Goal: Task Accomplishment & Management: Use online tool/utility

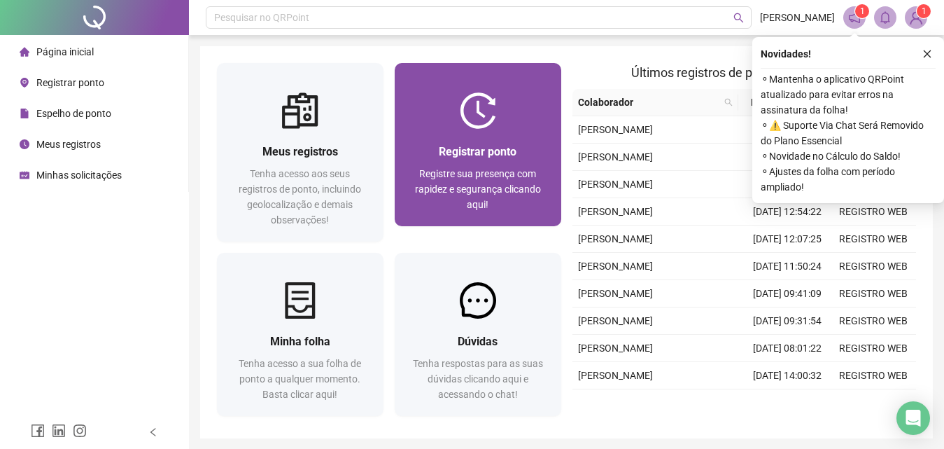
click at [430, 171] on span "Registre sua presença com rapidez e segurança clicando aqui!" at bounding box center [478, 189] width 126 height 42
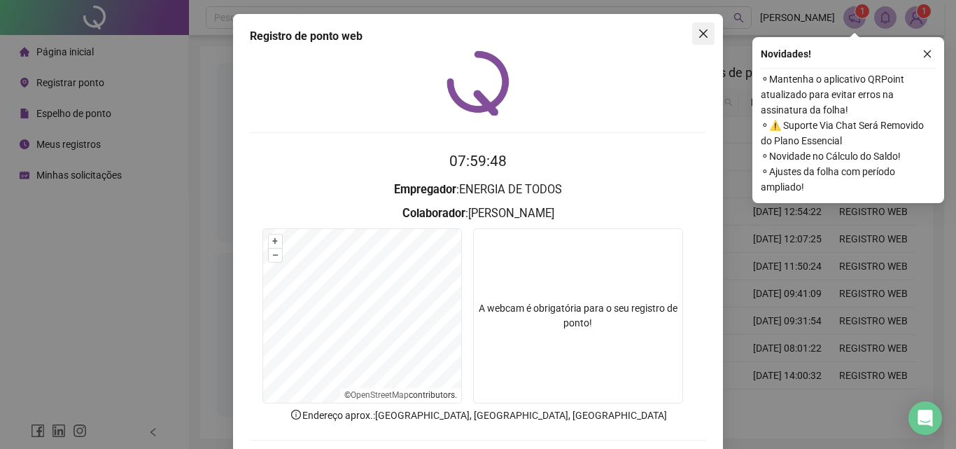
click at [704, 32] on span "Close" at bounding box center [703, 33] width 22 height 11
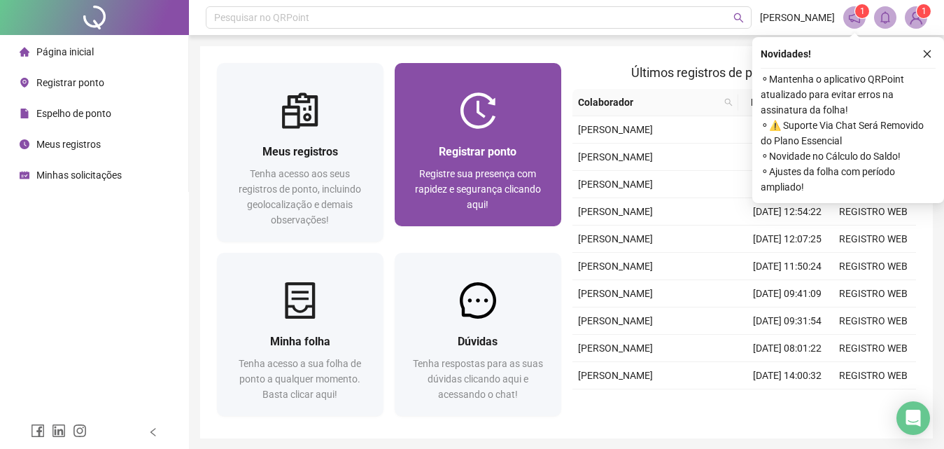
click at [449, 181] on div "Registre sua presença com rapidez e segurança clicando aqui!" at bounding box center [478, 189] width 133 height 46
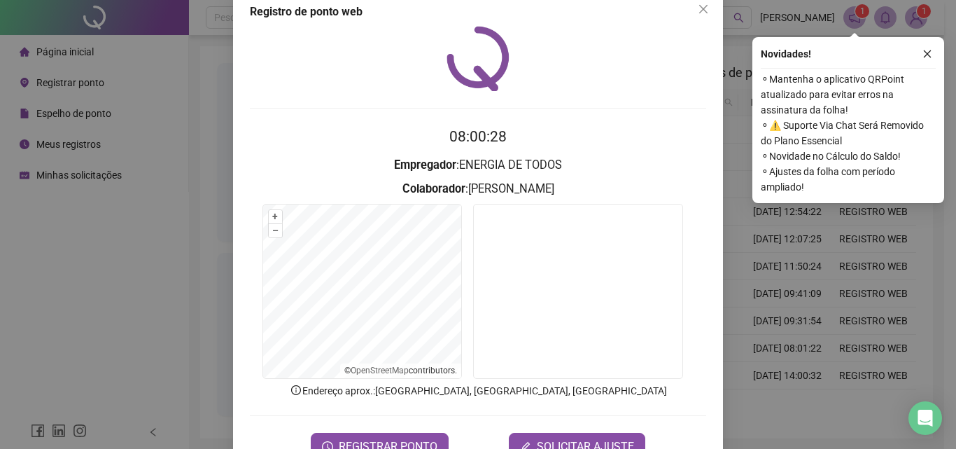
scroll to position [67, 0]
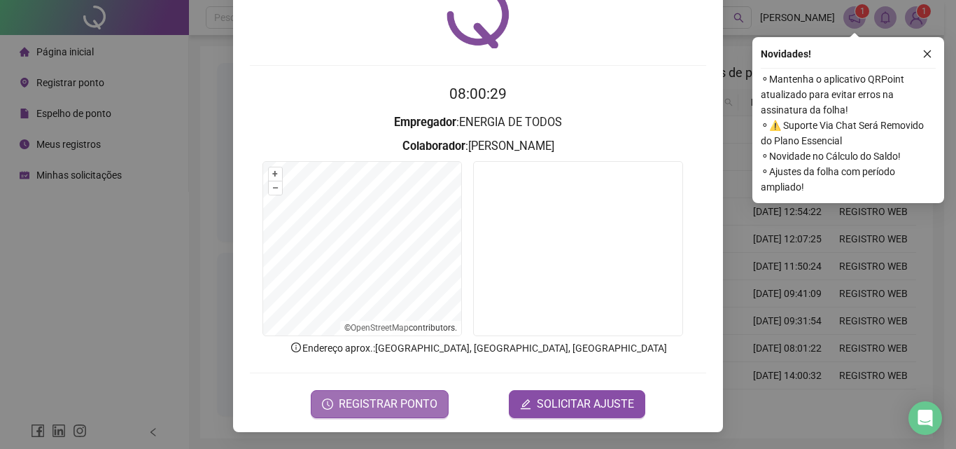
click at [384, 412] on span "REGISTRAR PONTO" at bounding box center [388, 403] width 99 height 17
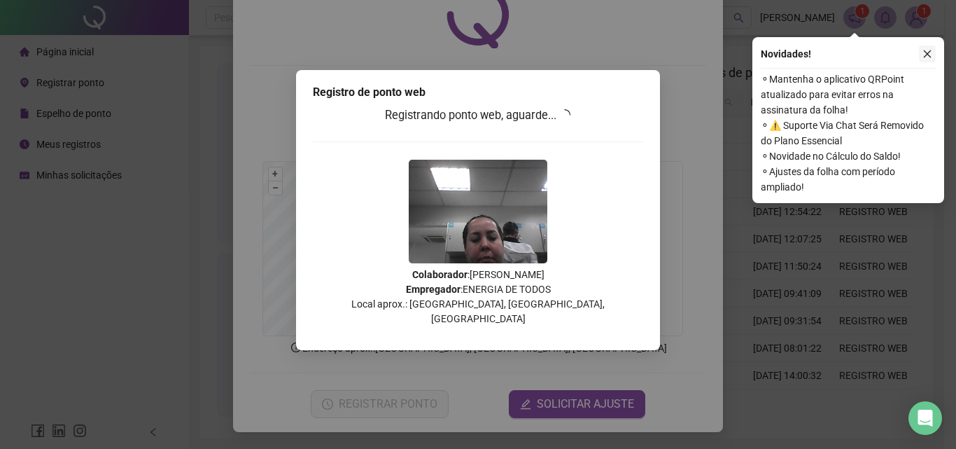
click at [924, 50] on icon "close" at bounding box center [927, 54] width 10 height 10
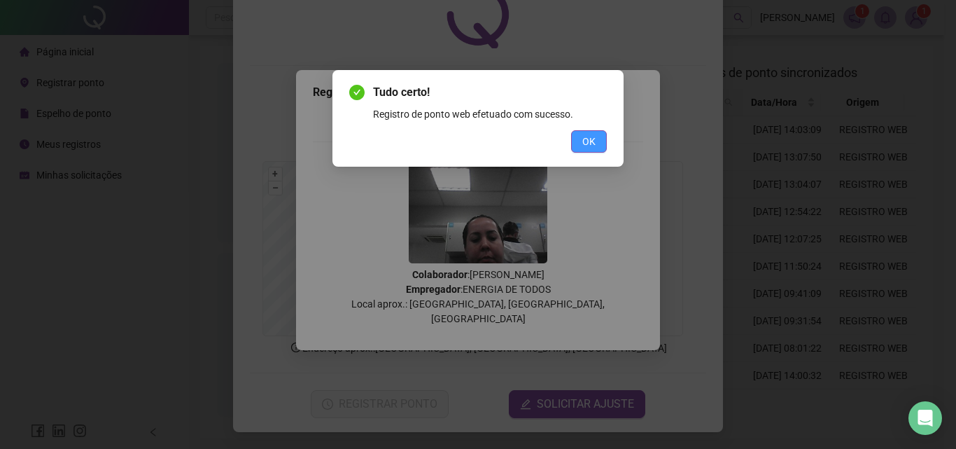
click at [593, 139] on span "OK" at bounding box center [588, 141] width 13 height 15
